Goal: Check status: Check status

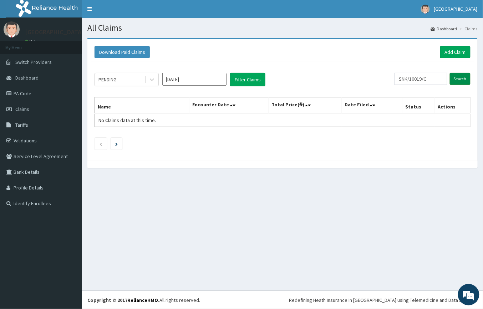
click at [459, 81] on input "Search" at bounding box center [460, 79] width 21 height 12
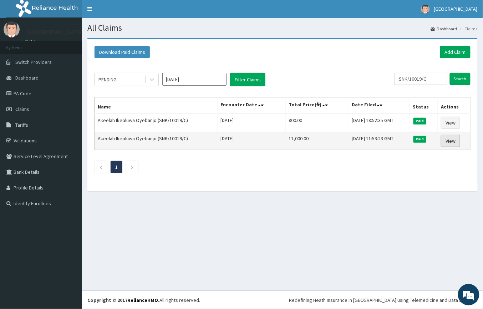
click at [454, 143] on link "View" at bounding box center [450, 141] width 19 height 12
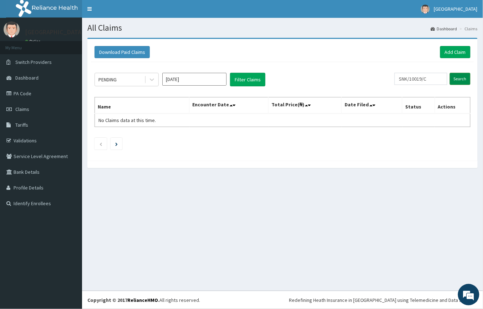
click at [463, 82] on input "Search" at bounding box center [460, 79] width 21 height 12
